Goal: Task Accomplishment & Management: Manage account settings

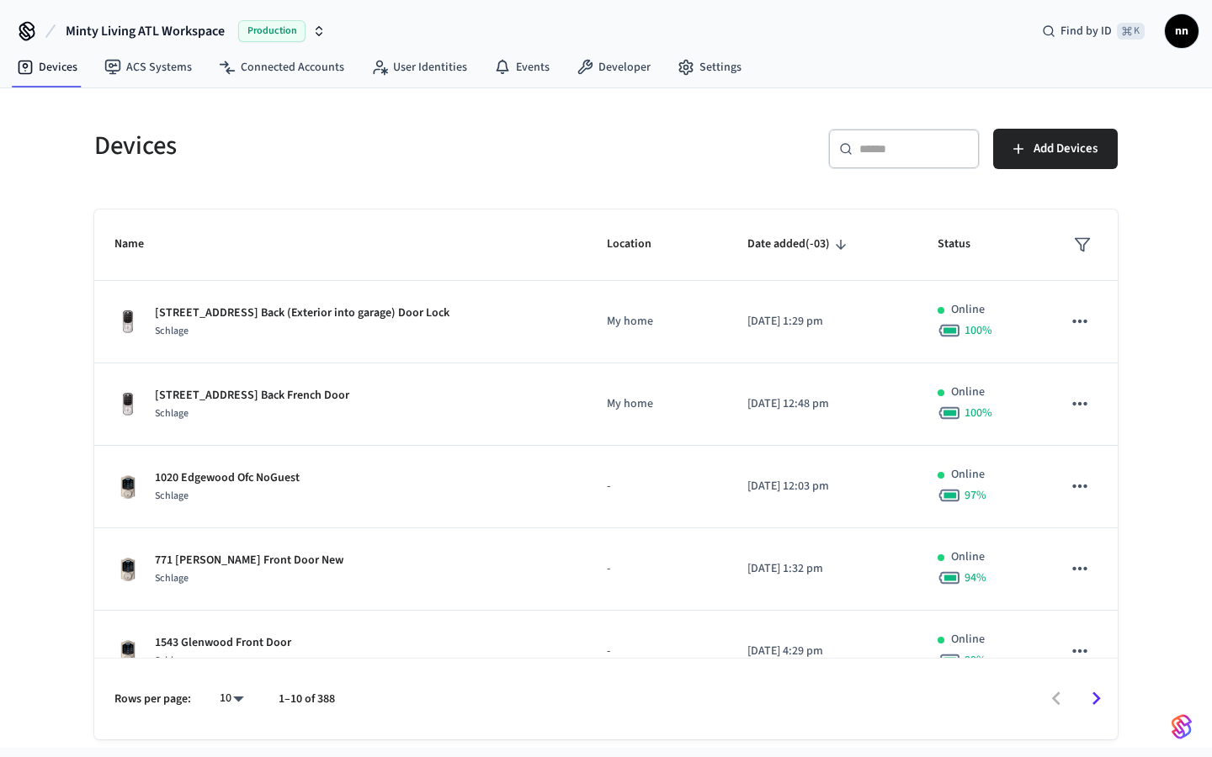
click at [869, 139] on div "​ ​" at bounding box center [903, 149] width 151 height 40
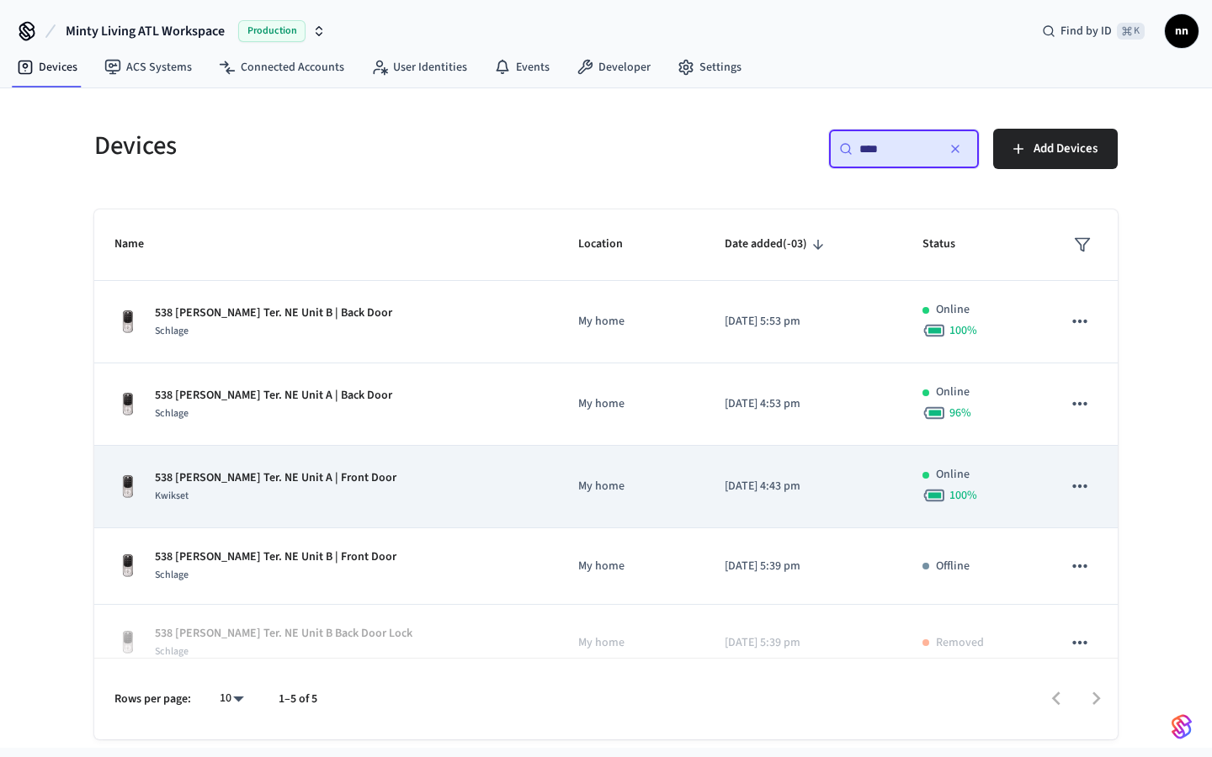
type input "***"
click at [318, 499] on div "Kwikset" at bounding box center [276, 496] width 242 height 18
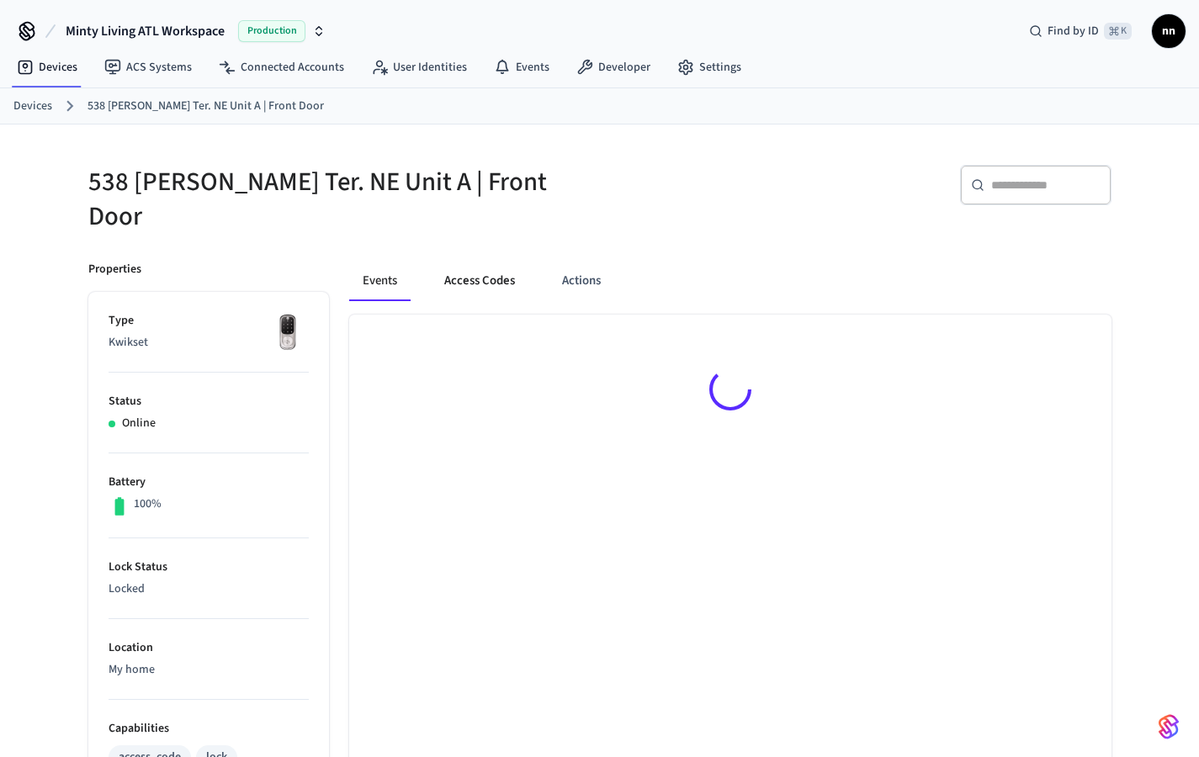
click at [466, 270] on button "Access Codes" at bounding box center [480, 281] width 98 height 40
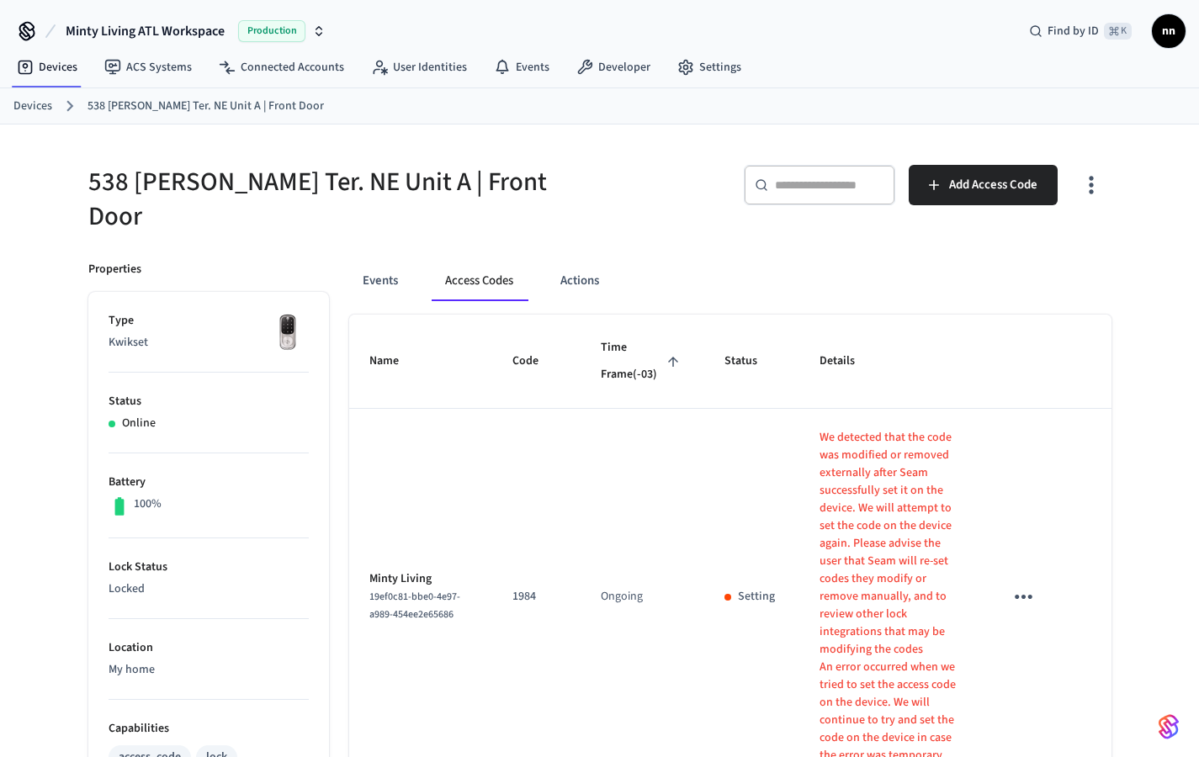
click at [35, 115] on ol "Devices [STREET_ADDRESS][PERSON_NAME] NE Unit A | Front Door" at bounding box center [606, 106] width 1186 height 22
click at [47, 106] on link "Devices" at bounding box center [32, 107] width 39 height 18
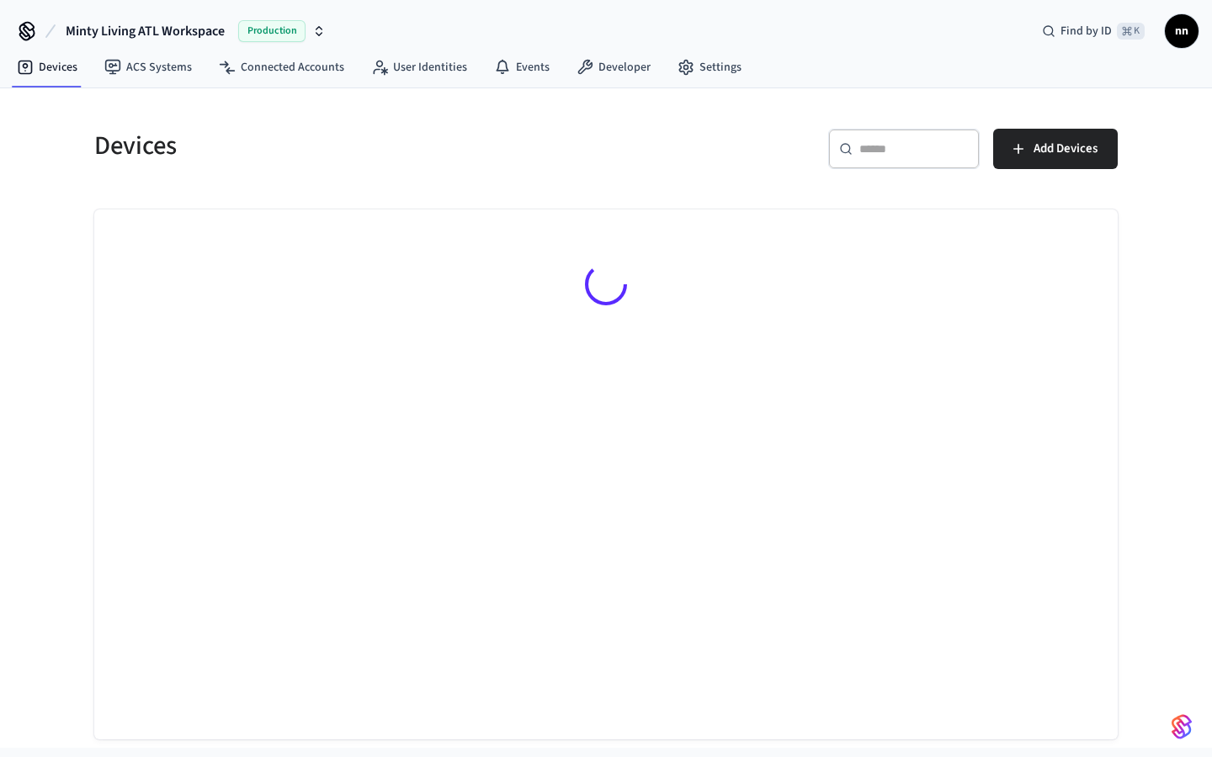
click at [916, 149] on input "text" at bounding box center [913, 149] width 109 height 17
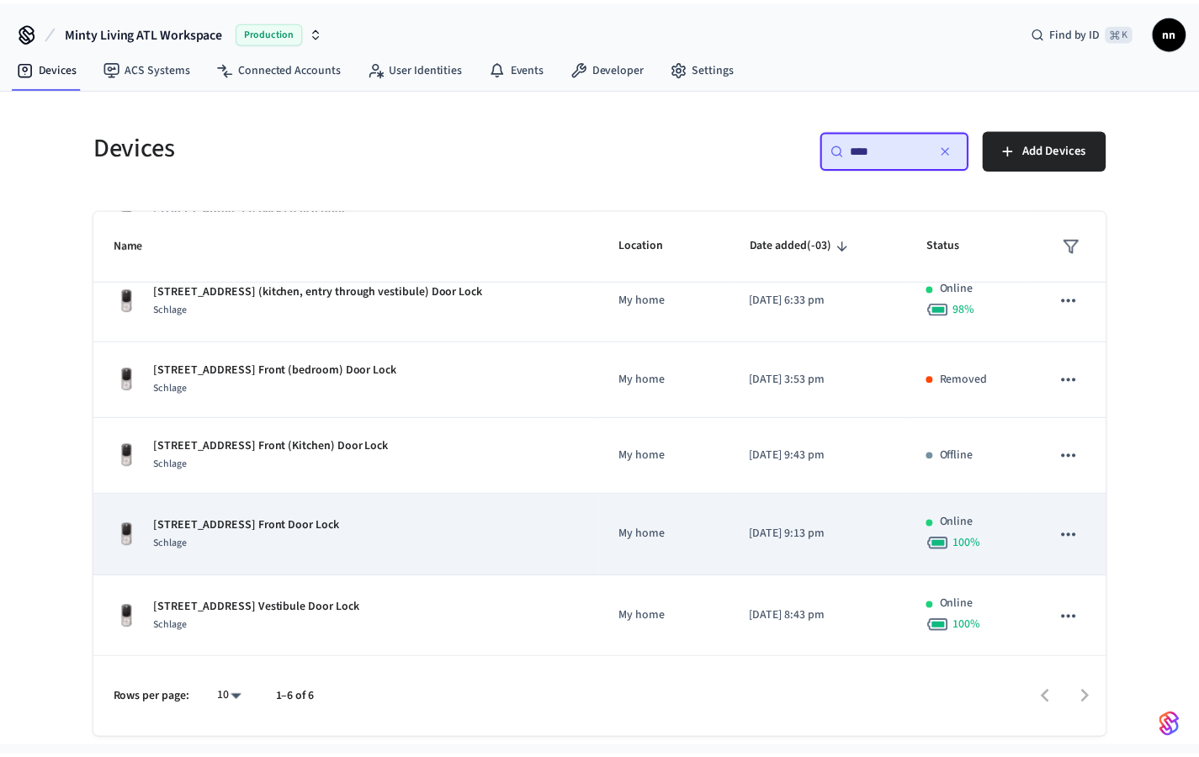
scroll to position [106, 0]
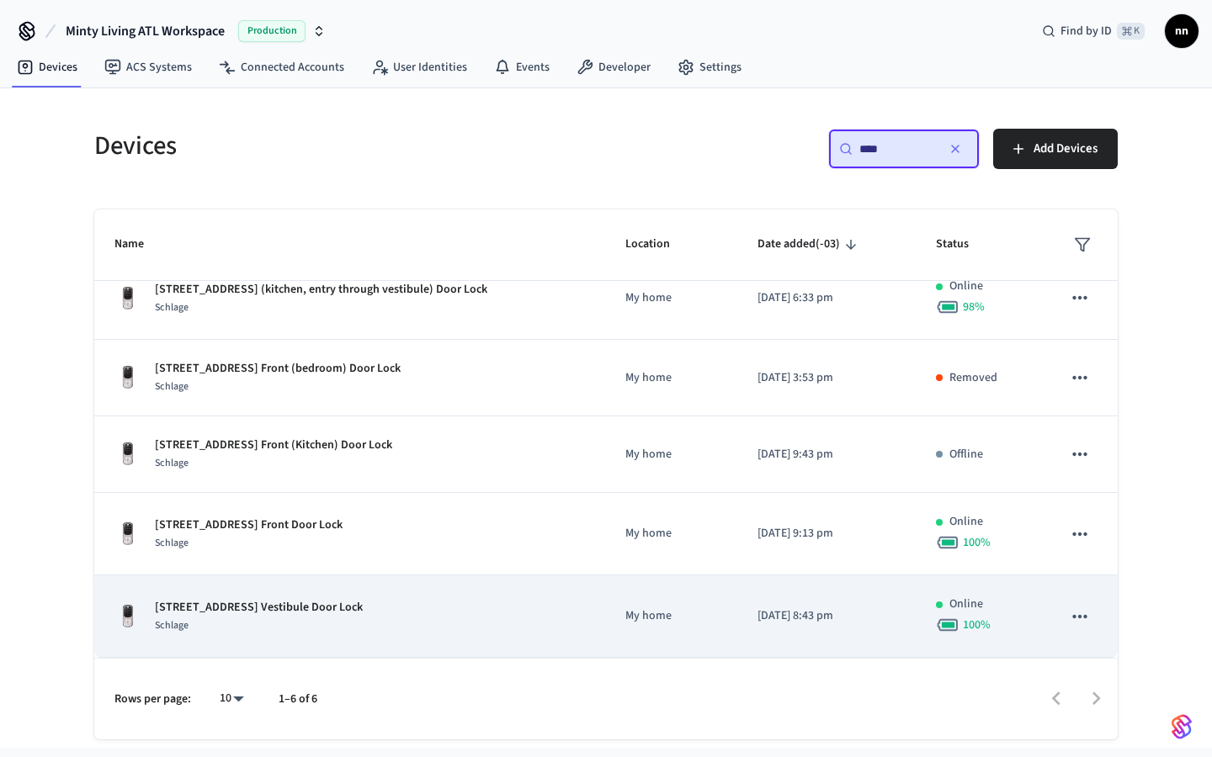
type input "***"
click at [403, 617] on div "[STREET_ADDRESS] Vestibule Door Lock Schlage" at bounding box center [349, 616] width 470 height 35
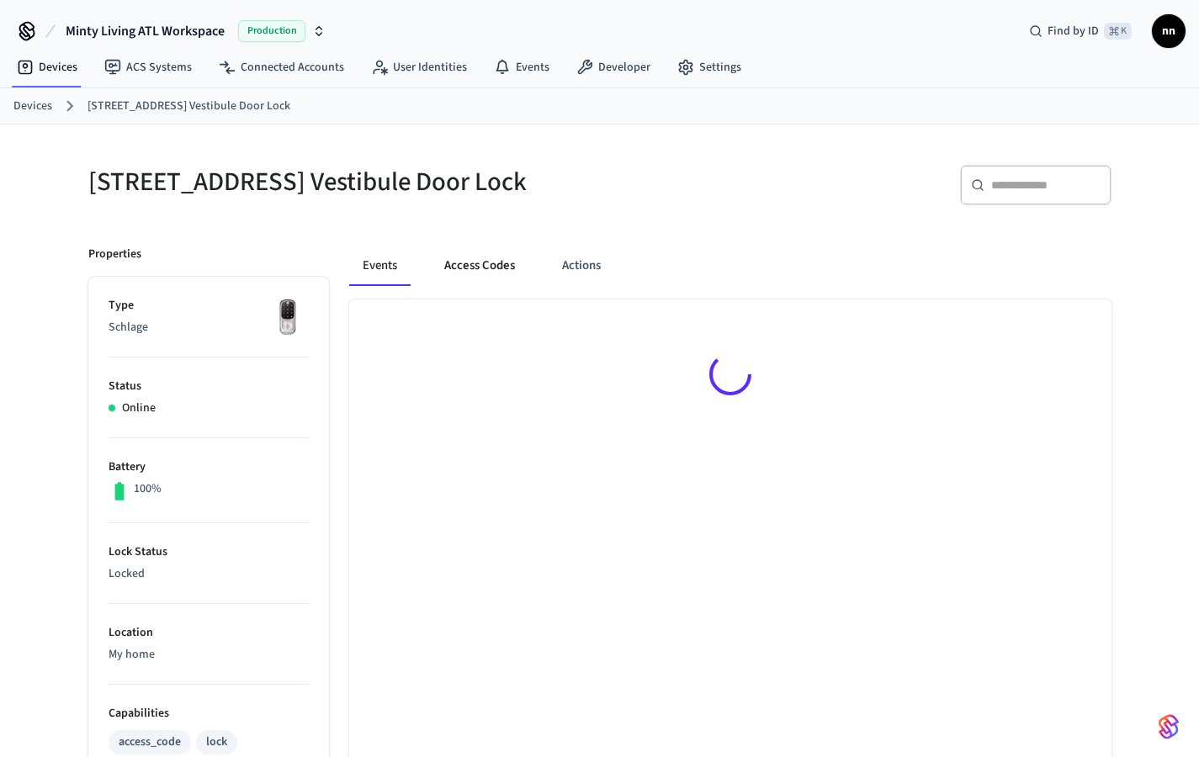
click at [497, 278] on button "Access Codes" at bounding box center [480, 266] width 98 height 40
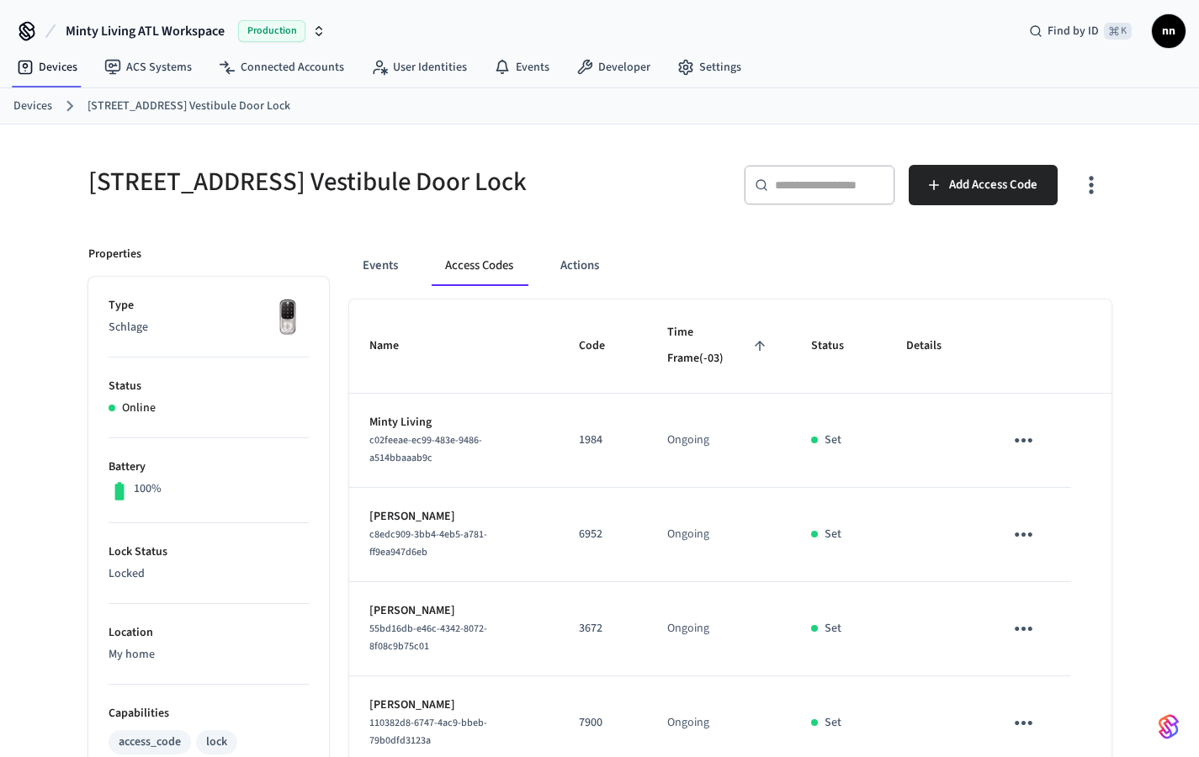
click at [16, 99] on link "Devices" at bounding box center [32, 107] width 39 height 18
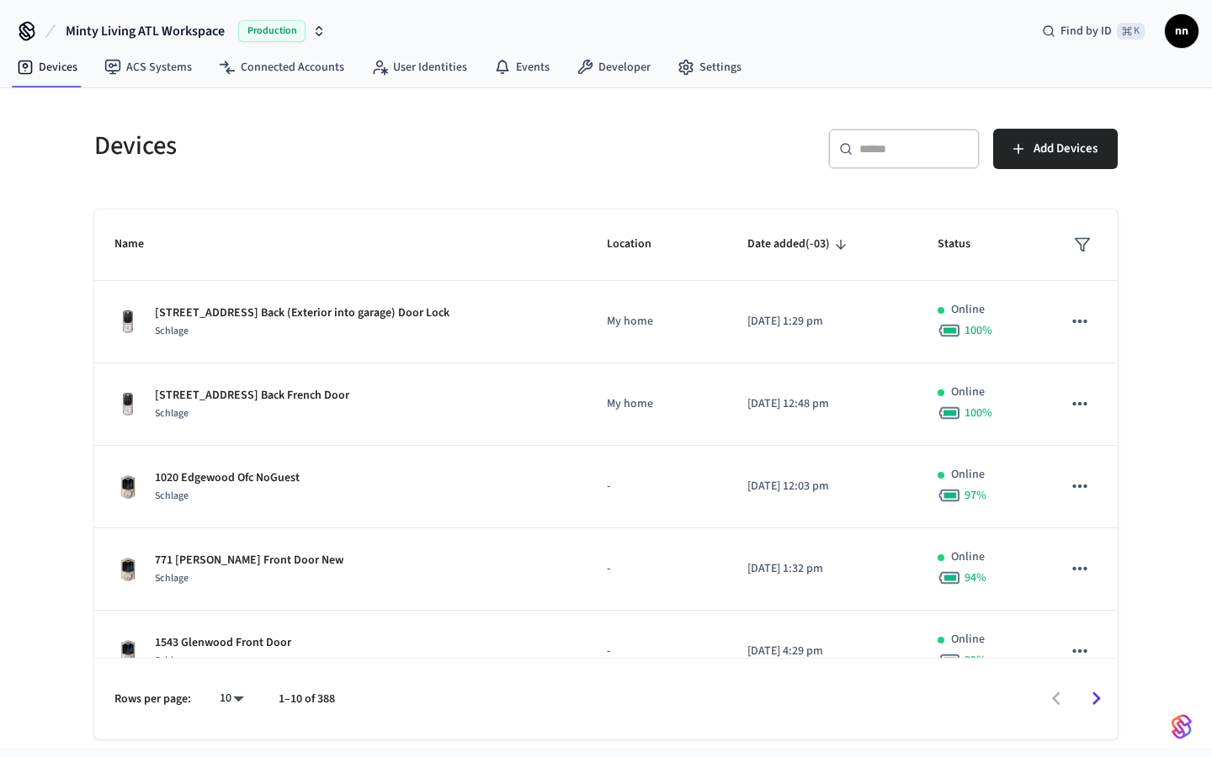
click at [877, 156] on input "text" at bounding box center [913, 149] width 109 height 17
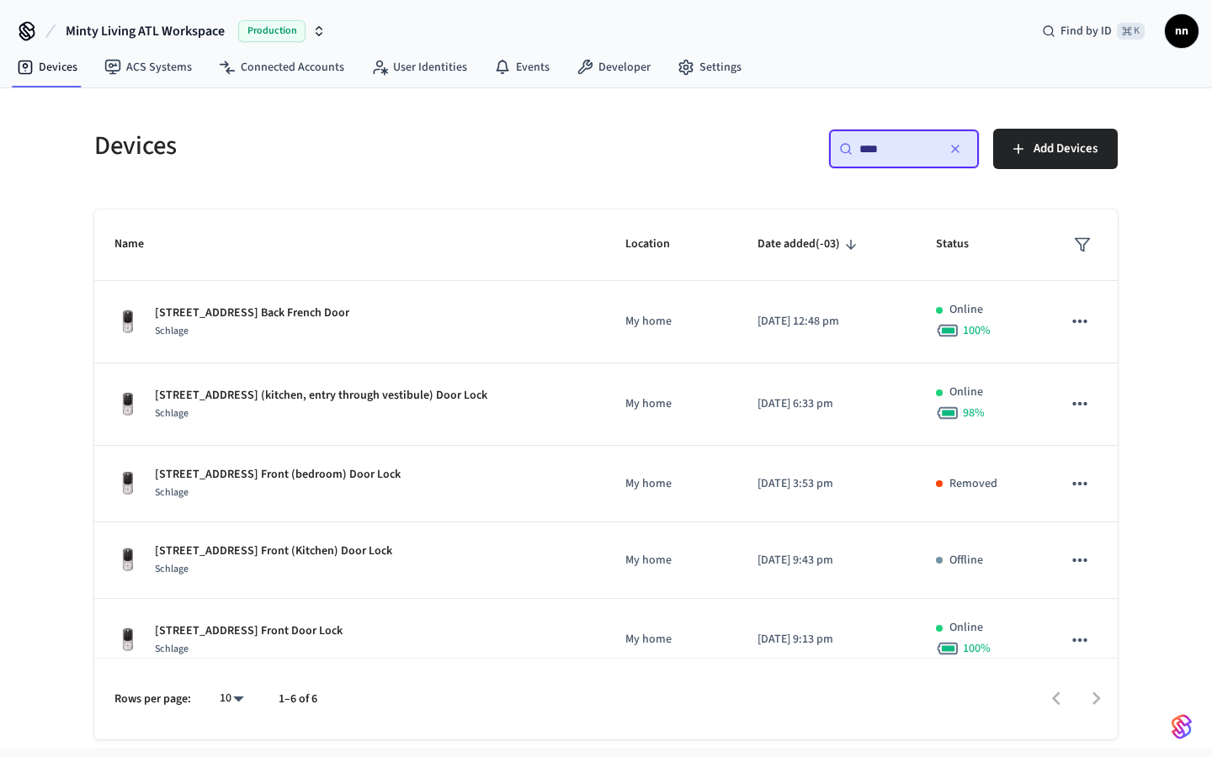
type input "***"
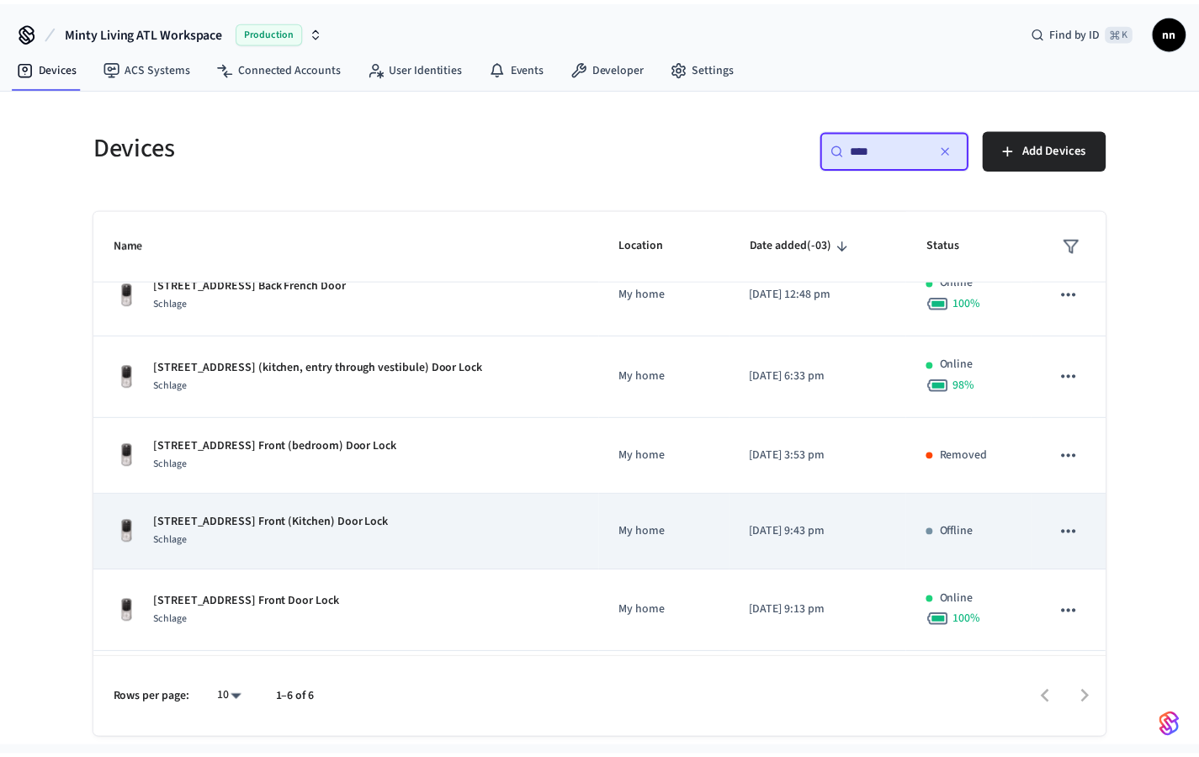
scroll to position [106, 0]
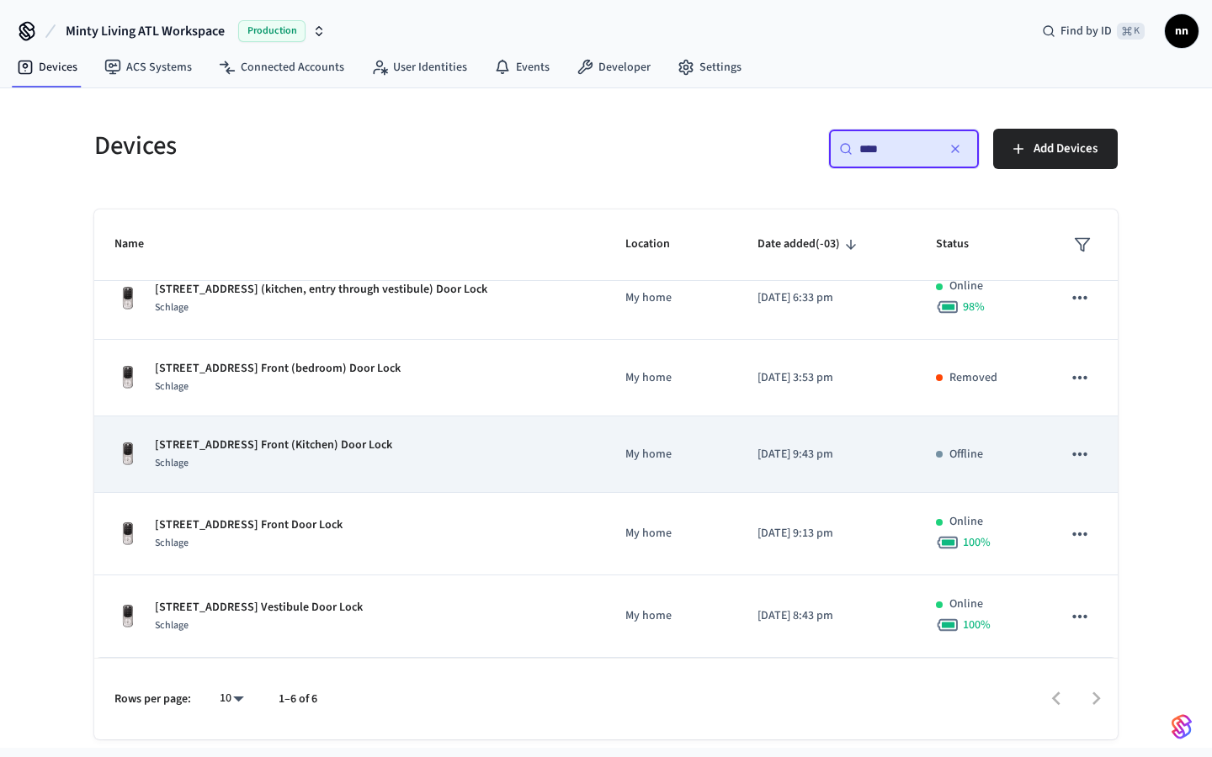
click at [392, 438] on p "[STREET_ADDRESS] Front (Kitchen) Door Lock" at bounding box center [273, 446] width 237 height 18
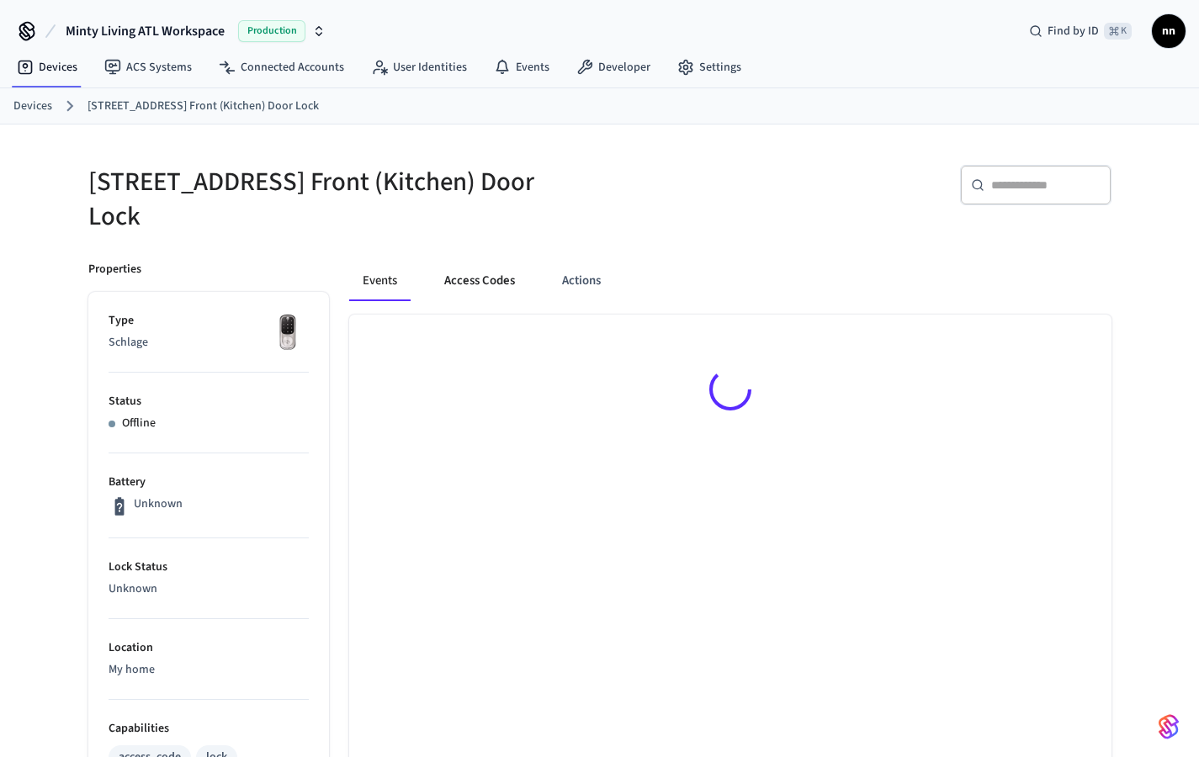
click at [475, 278] on button "Access Codes" at bounding box center [480, 281] width 98 height 40
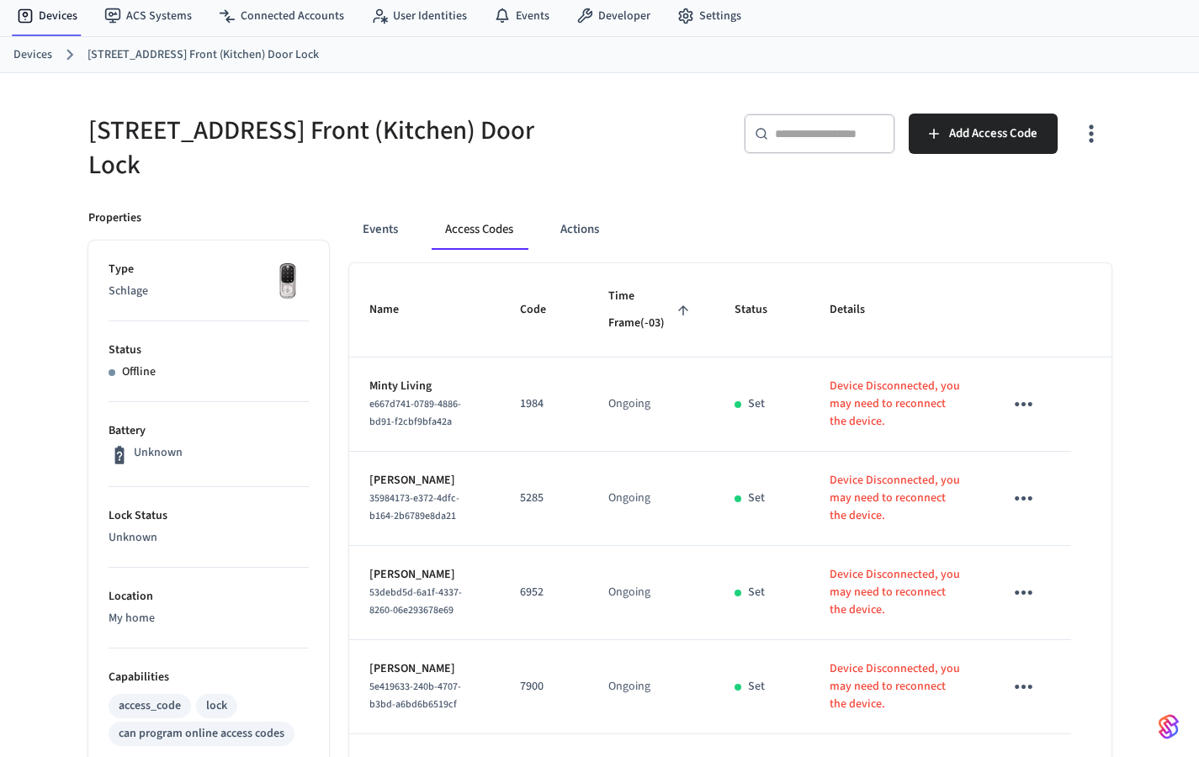
scroll to position [33, 0]
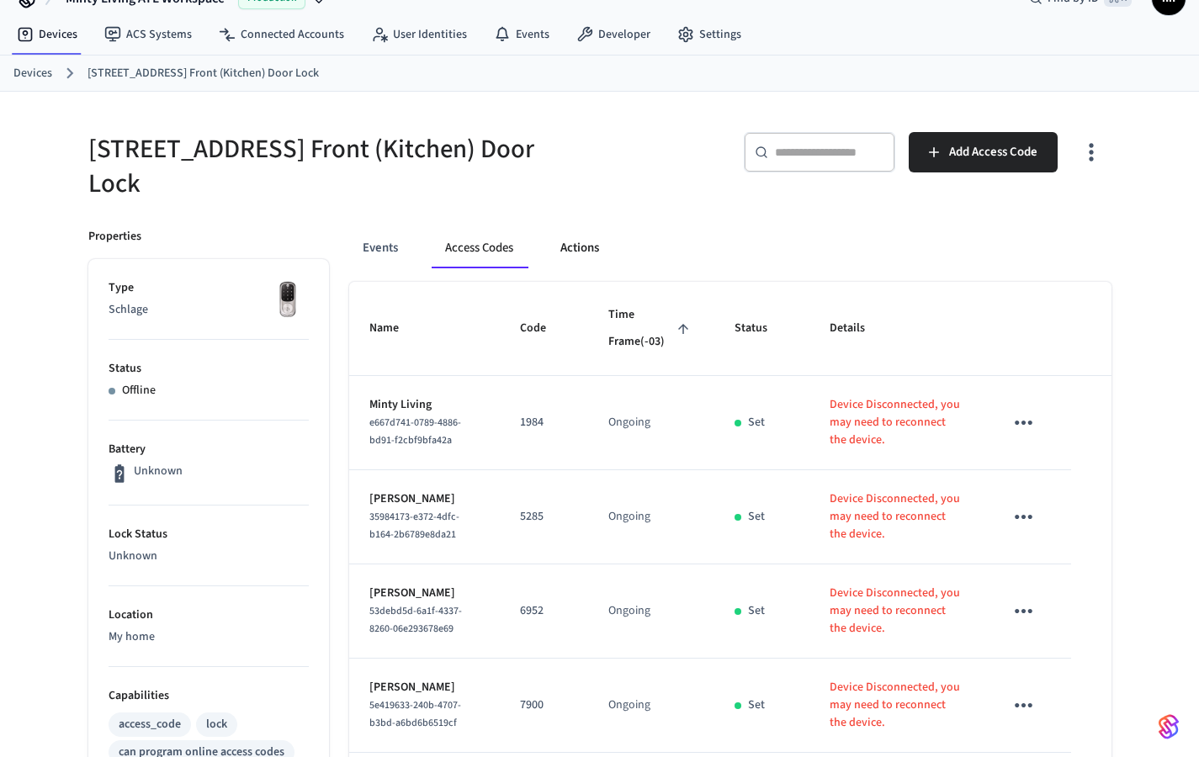
click at [576, 262] on button "Actions" at bounding box center [580, 248] width 66 height 40
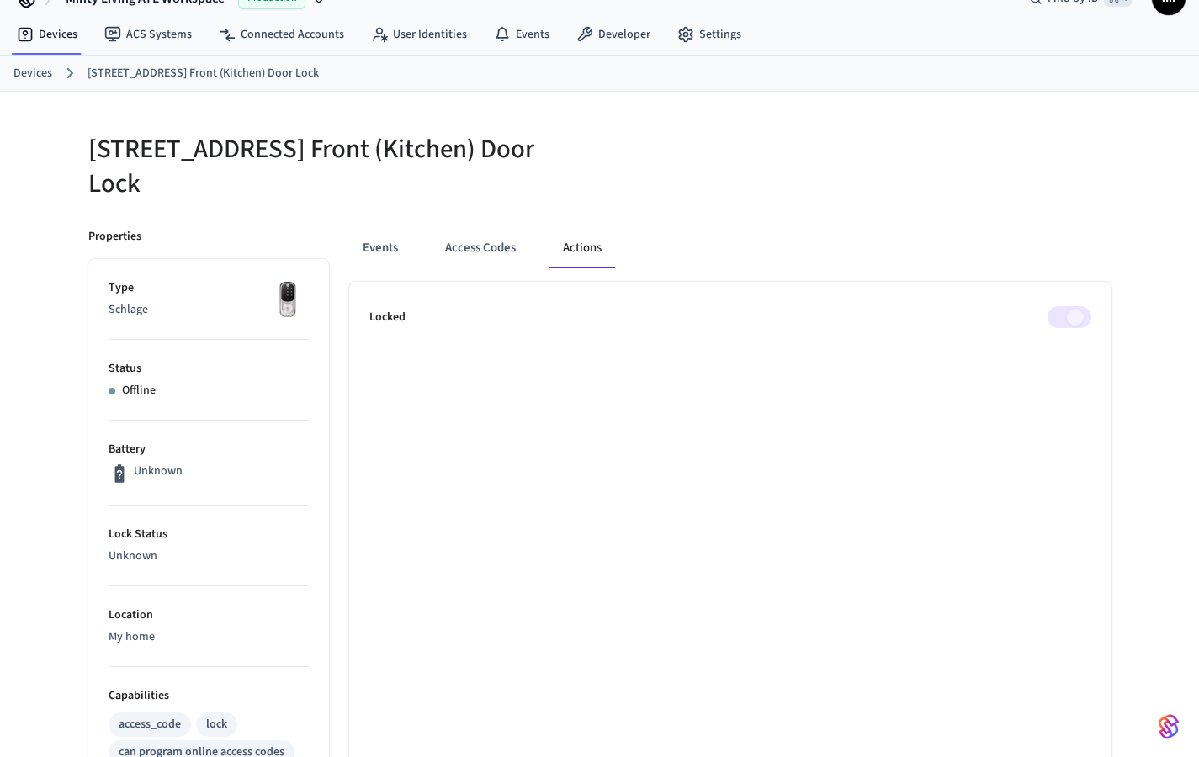
click at [40, 78] on link "Devices" at bounding box center [32, 74] width 39 height 18
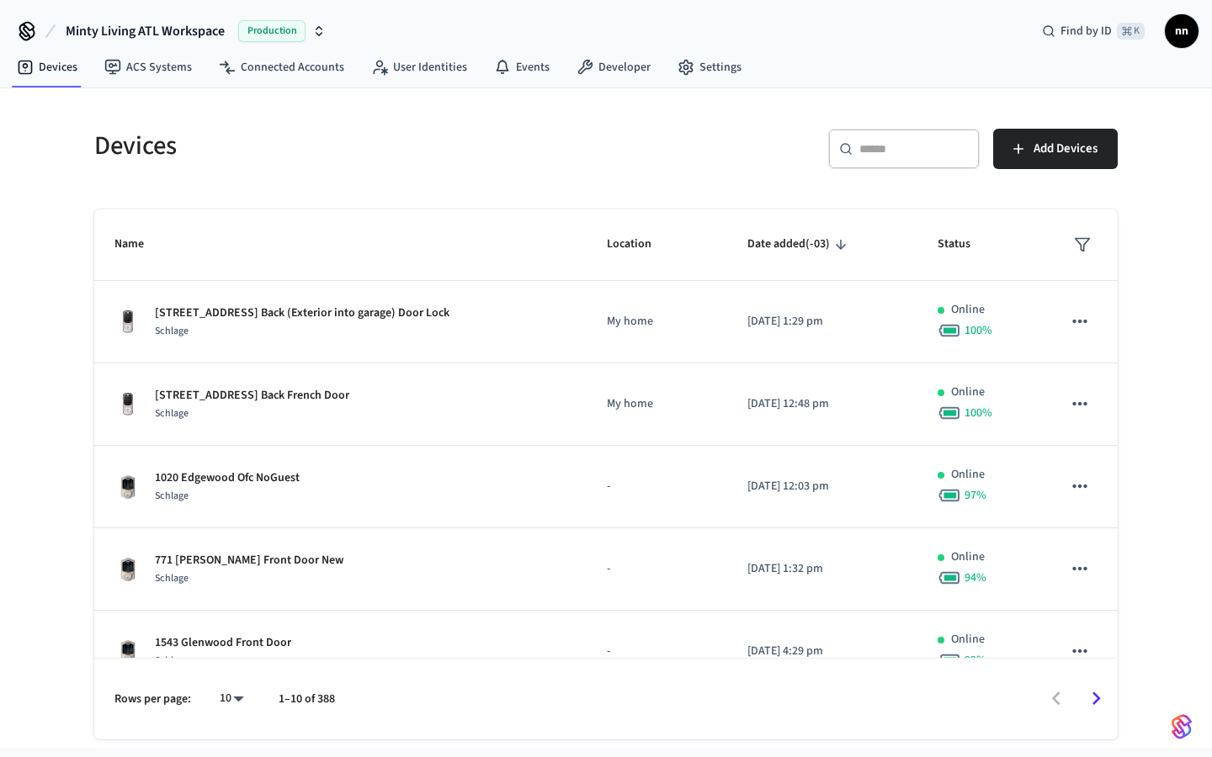
click at [856, 158] on div "​ ​" at bounding box center [903, 149] width 151 height 40
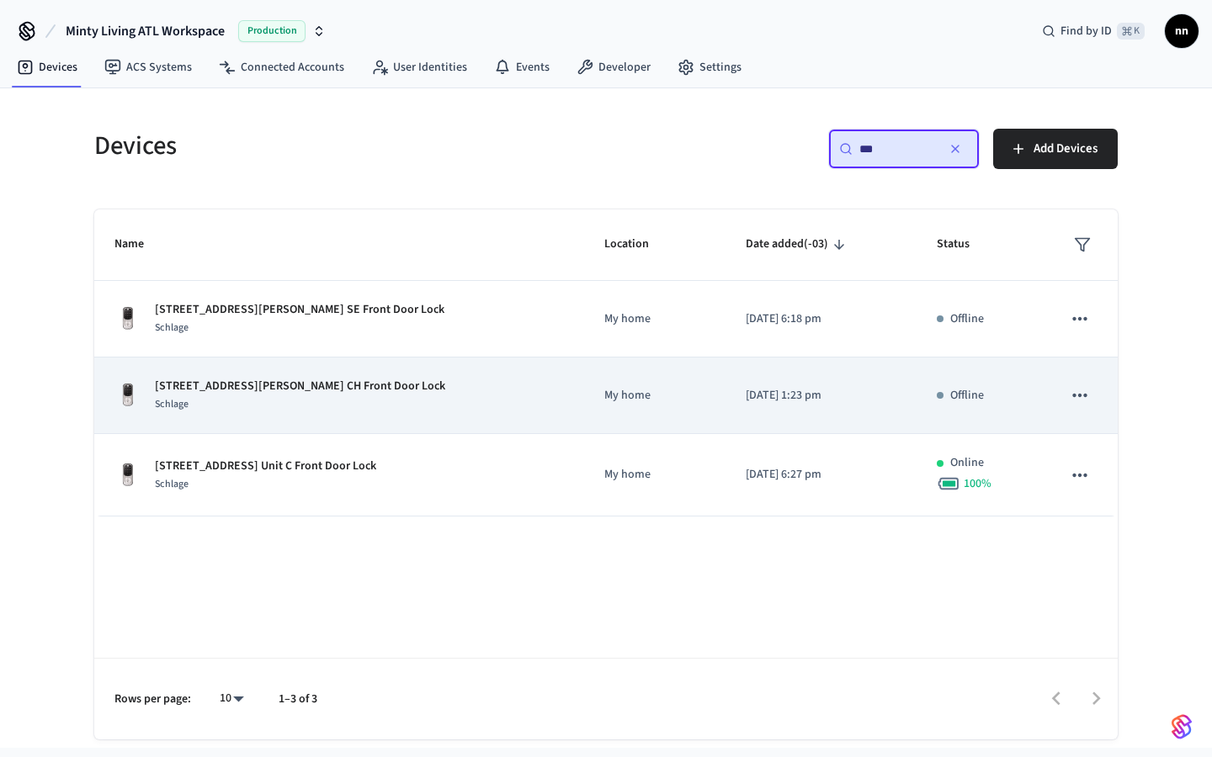
type input "***"
click at [330, 390] on p "[STREET_ADDRESS][PERSON_NAME] CH Front Door Lock" at bounding box center [300, 387] width 290 height 18
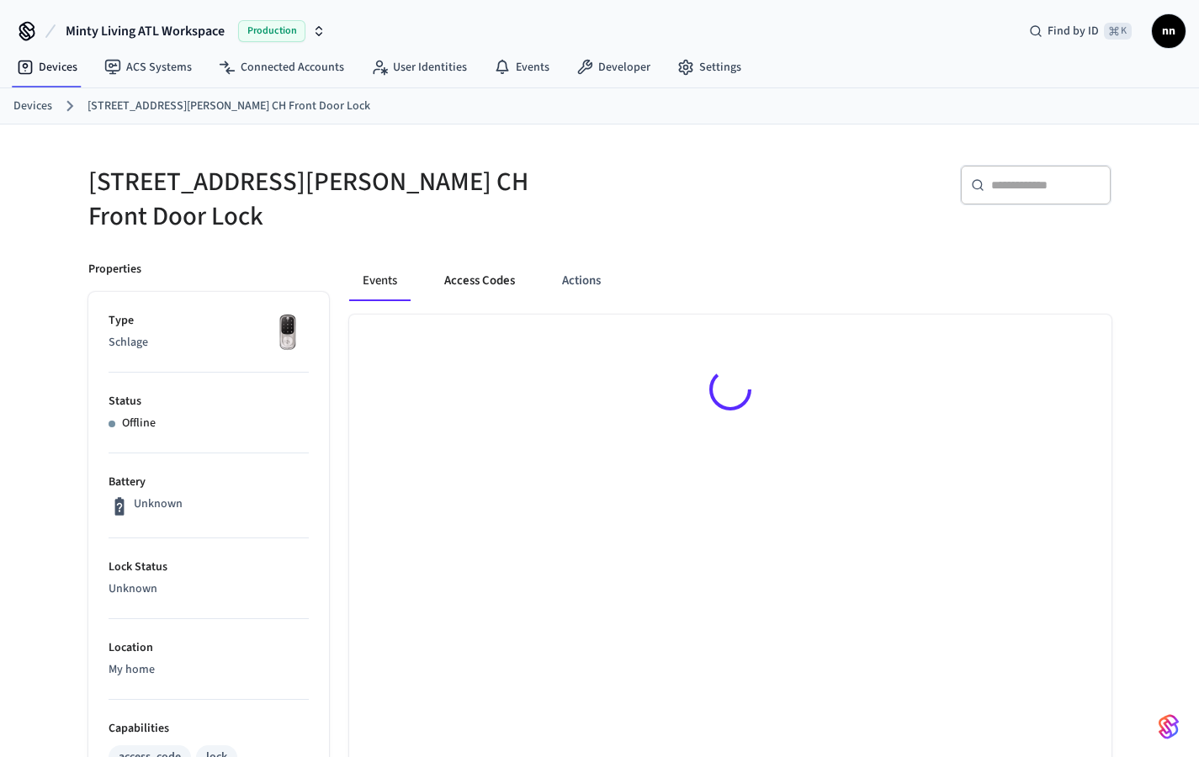
click at [462, 276] on button "Access Codes" at bounding box center [480, 281] width 98 height 40
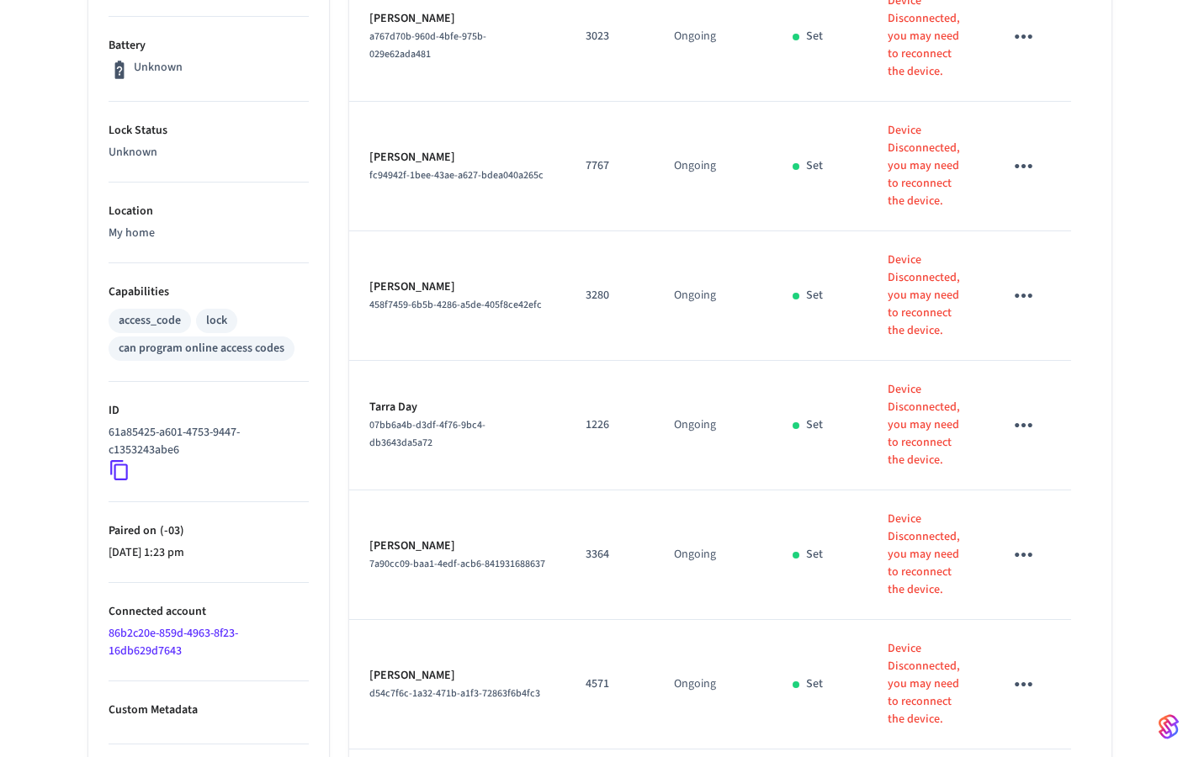
scroll to position [704, 0]
